Goal: Find specific page/section: Find specific page/section

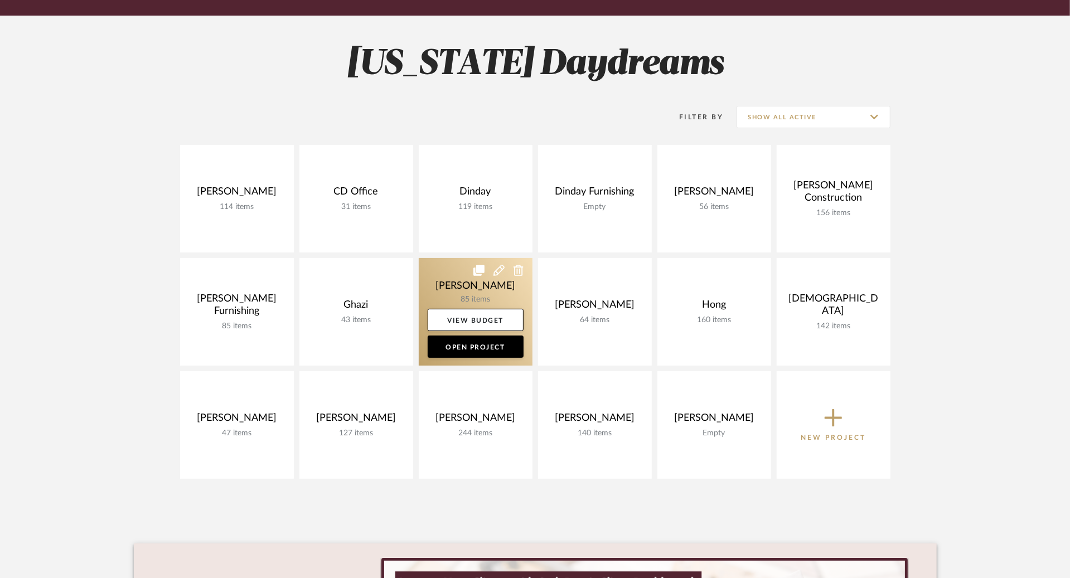
scroll to position [132, 0]
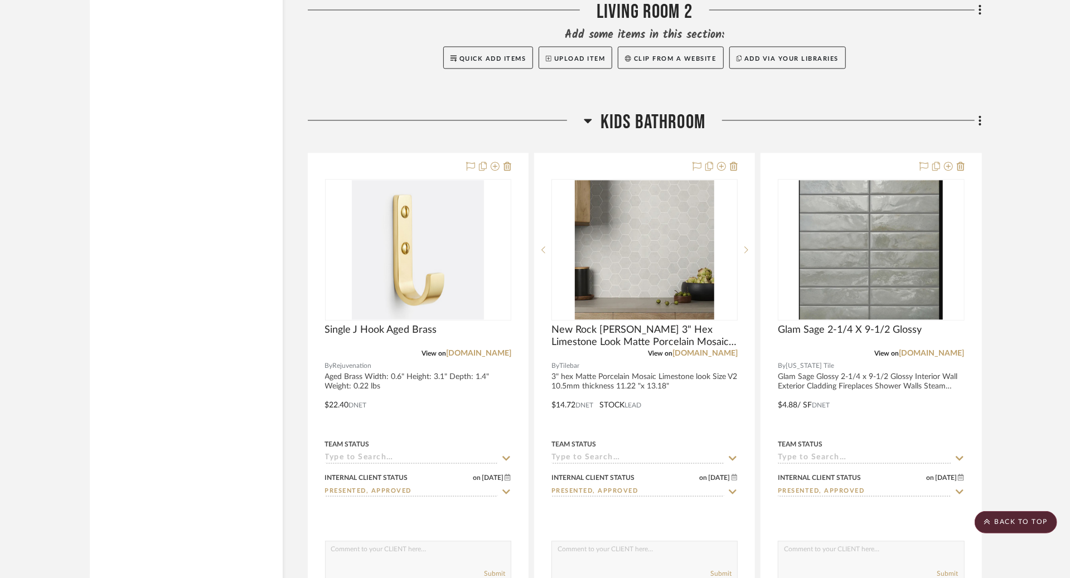
scroll to position [1881, 0]
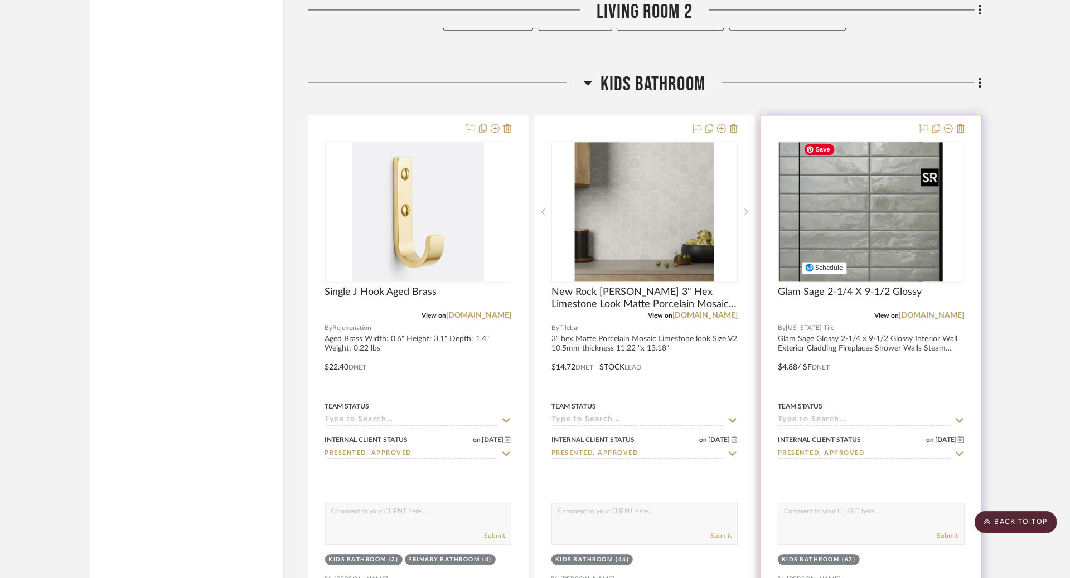
click at [845, 208] on div at bounding box center [871, 212] width 186 height 142
